Goal: Task Accomplishment & Management: Manage account settings

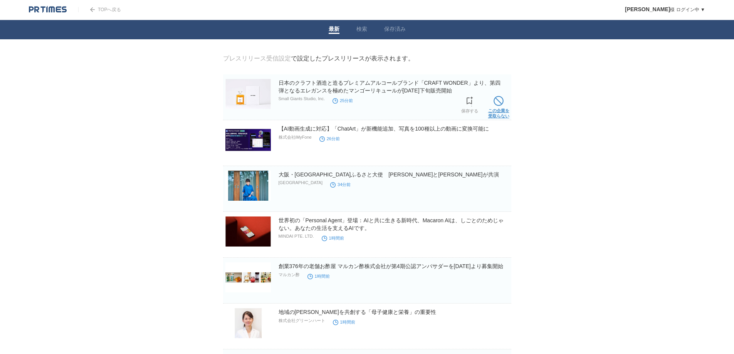
click at [500, 103] on span at bounding box center [499, 101] width 10 height 10
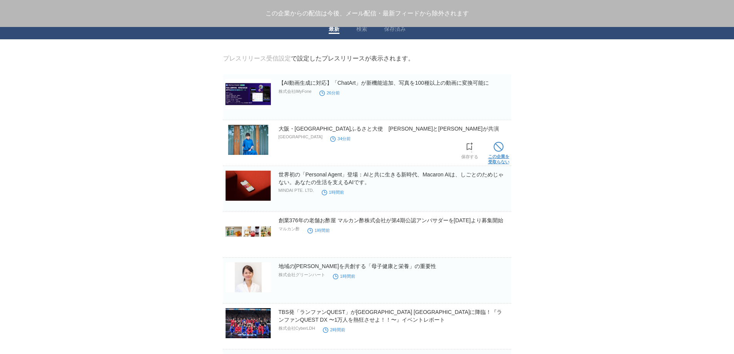
click at [496, 144] on span at bounding box center [499, 147] width 10 height 10
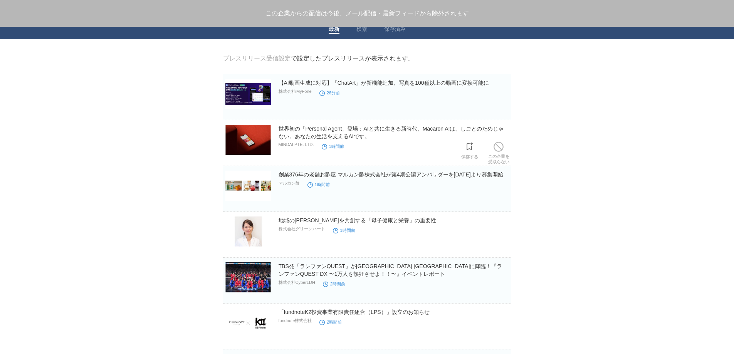
scroll to position [64, 0]
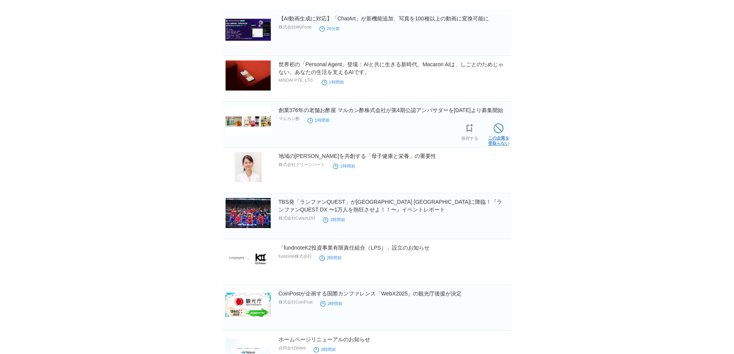
click at [501, 139] on link "この企業を 受取らない" at bounding box center [498, 133] width 21 height 25
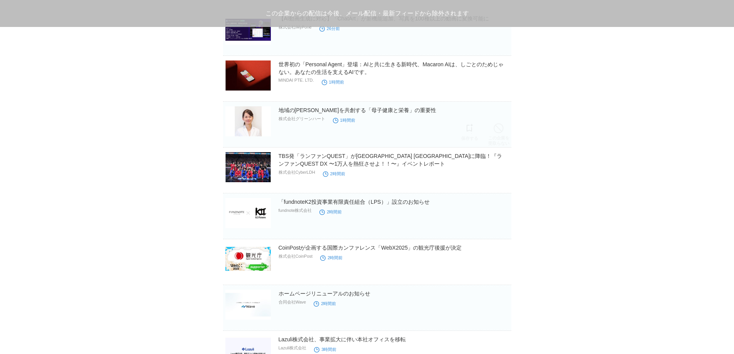
click at [501, 139] on link "この企業を 受取らない" at bounding box center [498, 133] width 21 height 25
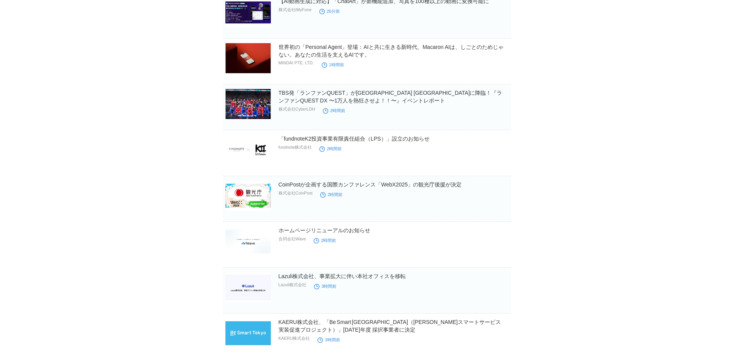
scroll to position [0, 0]
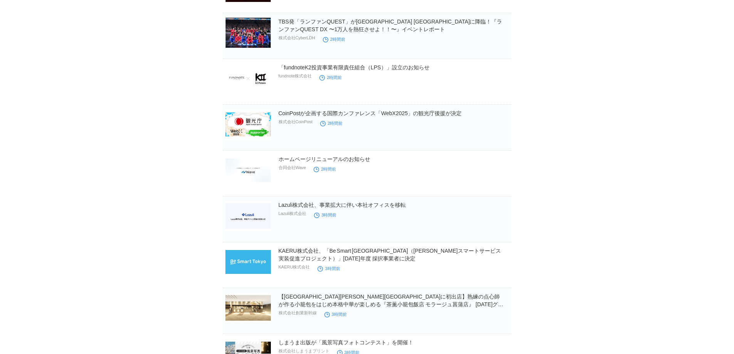
scroll to position [193, 0]
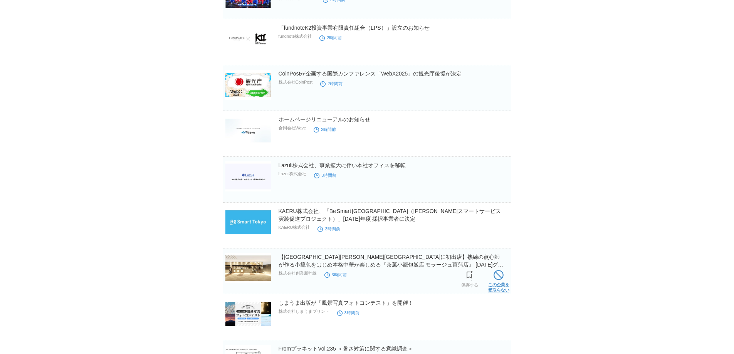
click at [501, 284] on link "この企業を 受取らない" at bounding box center [498, 280] width 21 height 25
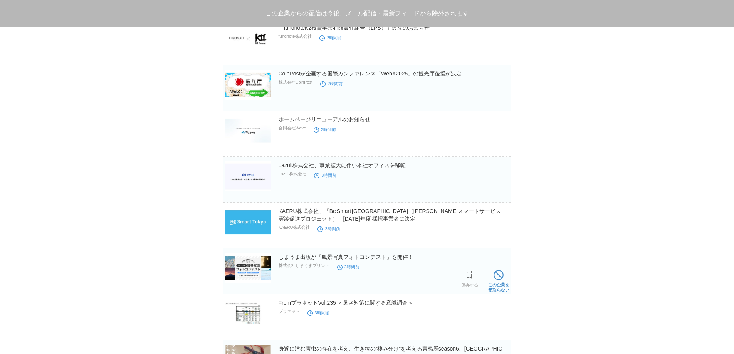
click at [500, 284] on link "この企業を 受取らない" at bounding box center [498, 280] width 21 height 25
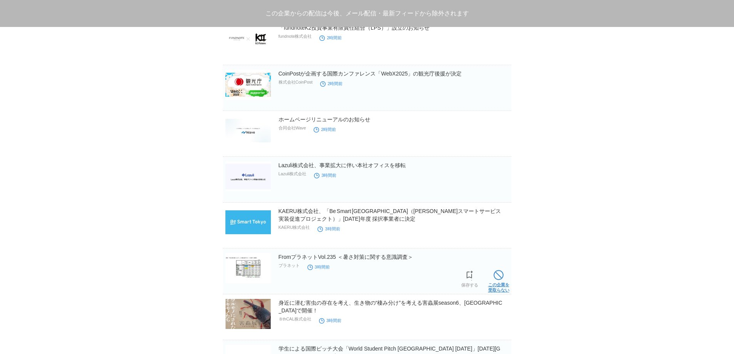
click at [500, 284] on link "この企業を 受取らない" at bounding box center [498, 280] width 21 height 25
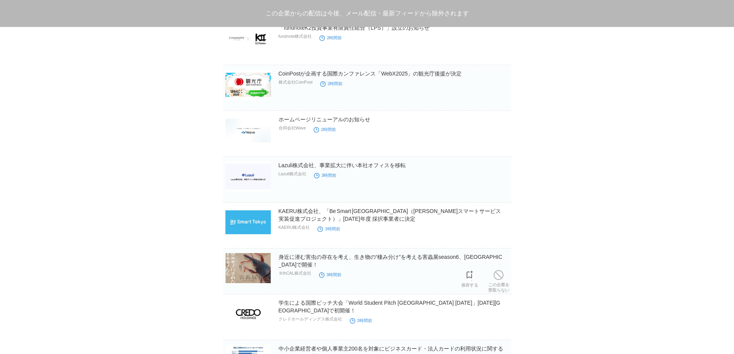
click at [500, 284] on link "この企業を 受取らない" at bounding box center [498, 280] width 21 height 25
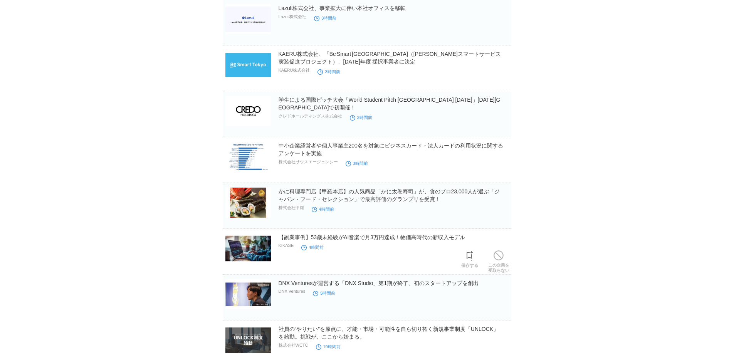
scroll to position [439, 0]
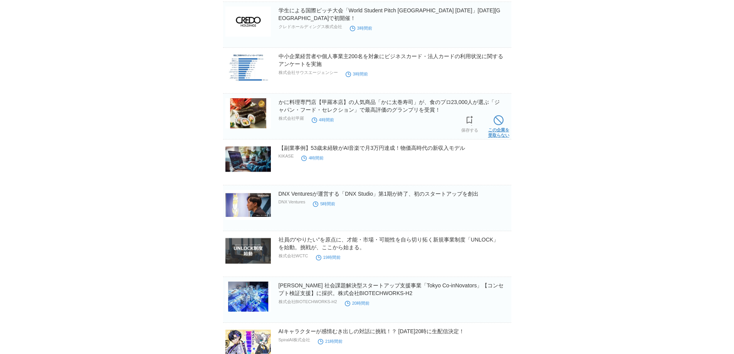
click at [504, 127] on link "この企業を 受取らない" at bounding box center [498, 125] width 21 height 25
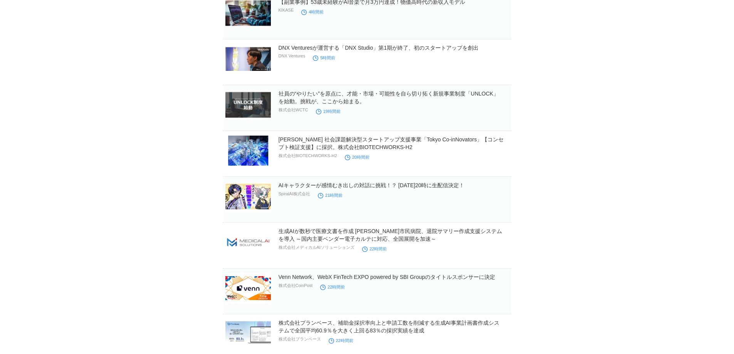
scroll to position [632, 0]
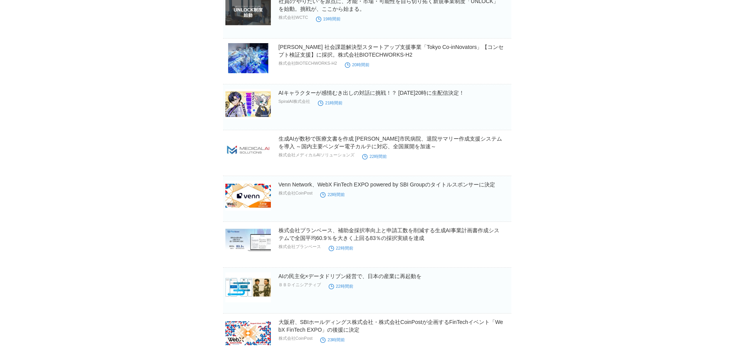
click at [76, 92] on body "TOPへ戻る [PERSON_NAME] ログイン中 ▼ プレスリリース受信設定 フォロー 除外リスト アカウント設定 閲覧履歴 退会手続き PR TIMES…" at bounding box center [367, 135] width 734 height 1535
